Goal: Use online tool/utility: Use online tool/utility

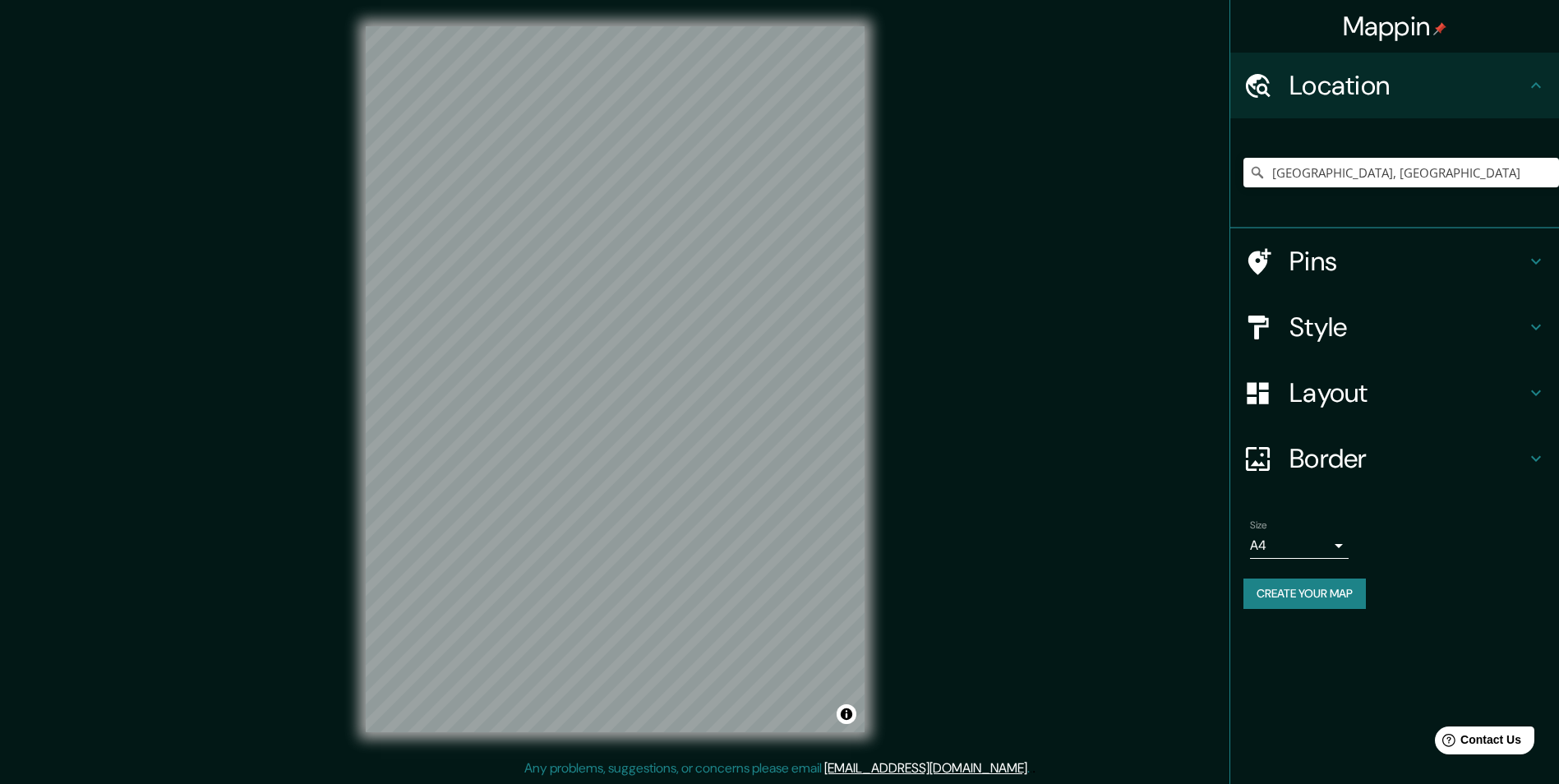
click at [1537, 322] on icon at bounding box center [1536, 327] width 19 height 19
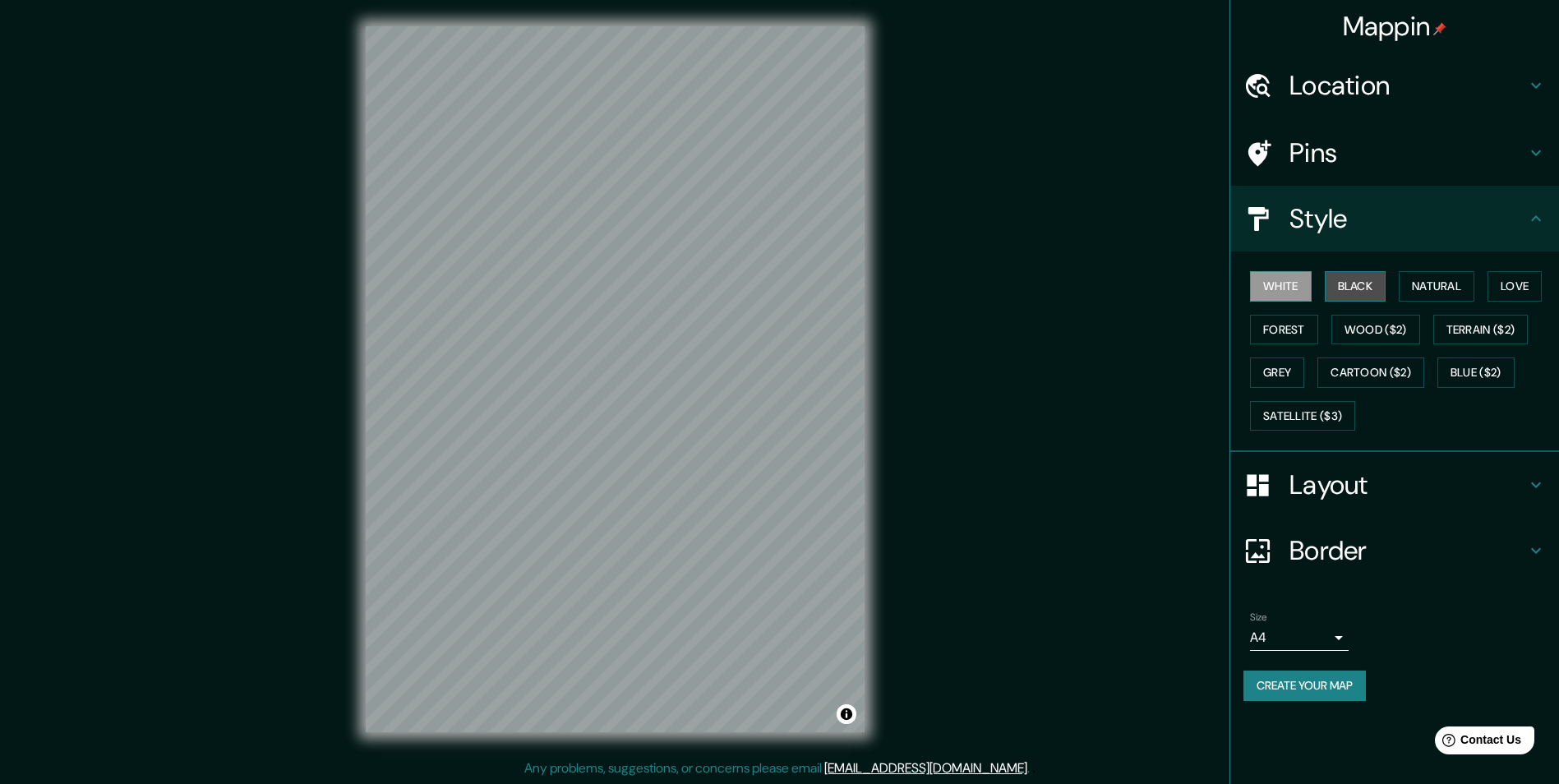
click at [1365, 290] on button "Black" at bounding box center [1356, 286] width 61 height 31
click at [1308, 288] on button "White" at bounding box center [1281, 286] width 61 height 31
click at [1378, 291] on button "Black" at bounding box center [1356, 286] width 61 height 31
click at [1429, 291] on button "Natural" at bounding box center [1437, 286] width 76 height 31
click at [1499, 295] on button "Love" at bounding box center [1515, 286] width 54 height 31
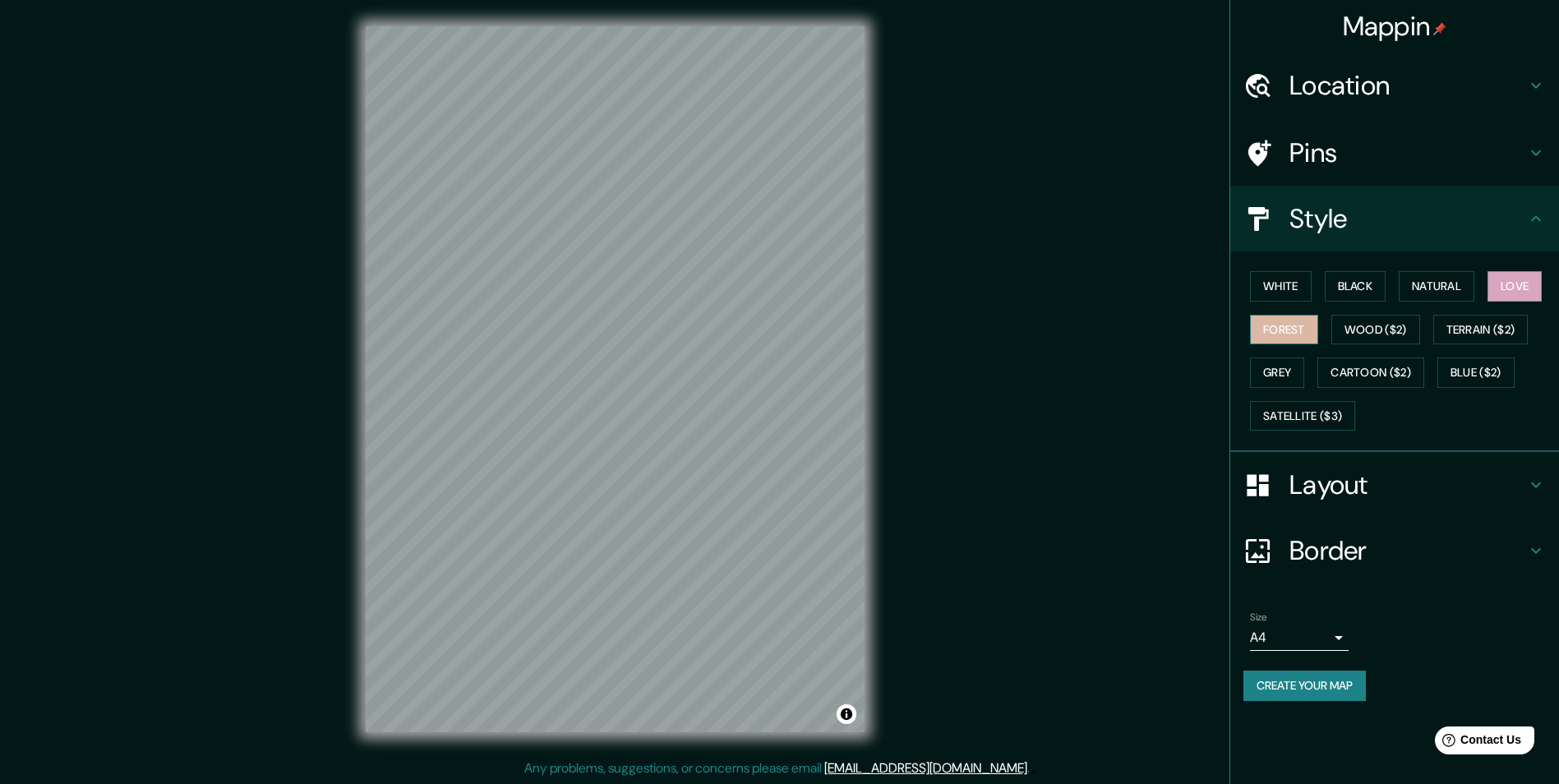
click at [1300, 328] on button "Forest" at bounding box center [1284, 329] width 69 height 31
click at [1352, 331] on button "Wood ($2)" at bounding box center [1375, 329] width 89 height 31
click at [1301, 370] on button "Grey" at bounding box center [1277, 372] width 54 height 31
click at [1461, 368] on button "Blue ($2)" at bounding box center [1476, 372] width 77 height 31
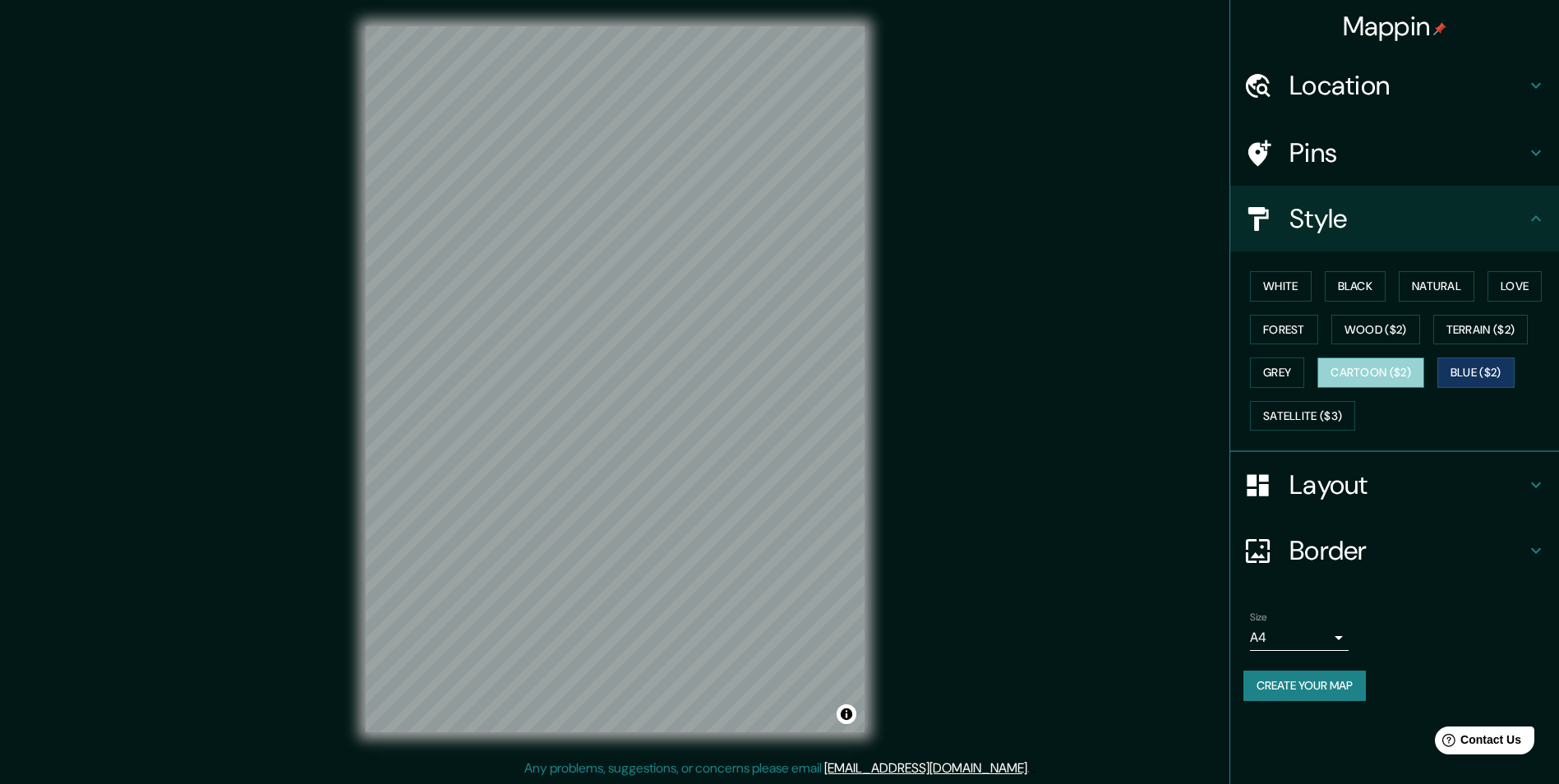
click at [1393, 368] on button "Cartoon ($2)" at bounding box center [1371, 372] width 107 height 31
drag, startPoint x: 1339, startPoint y: 413, endPoint x: 1336, endPoint y: 404, distance: 9.5
click at [1339, 413] on button "Satellite ($3)" at bounding box center [1303, 416] width 105 height 31
click at [1365, 291] on button "Black" at bounding box center [1356, 286] width 61 height 31
click at [1301, 283] on button "White" at bounding box center [1281, 286] width 61 height 31
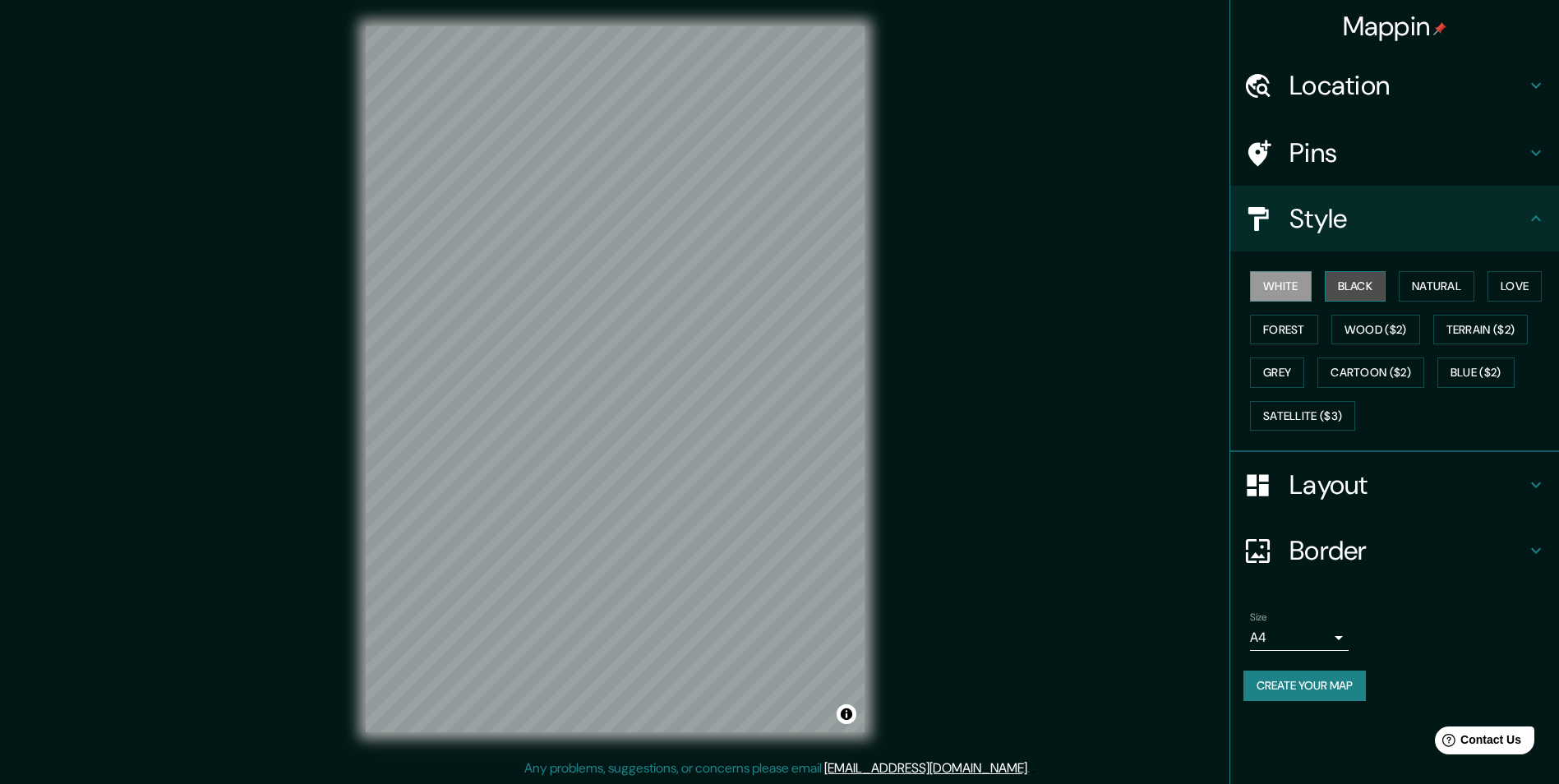
click at [1378, 282] on button "Black" at bounding box center [1356, 286] width 61 height 31
